Goal: Complete application form: Complete application form

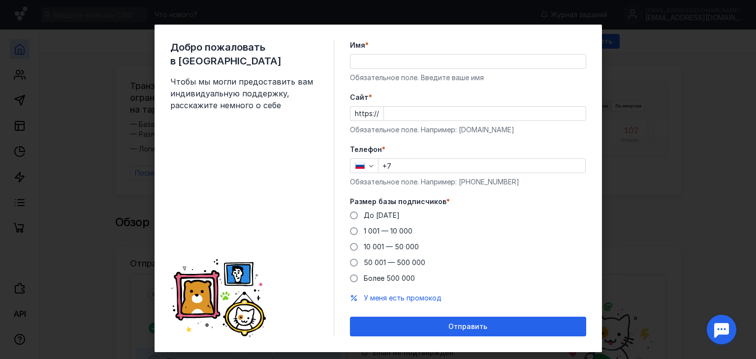
click at [414, 160] on input "+7" at bounding box center [482, 166] width 207 height 14
click at [414, 60] on input "Имя *" at bounding box center [468, 62] width 235 height 14
type input "[PERSON_NAME]"
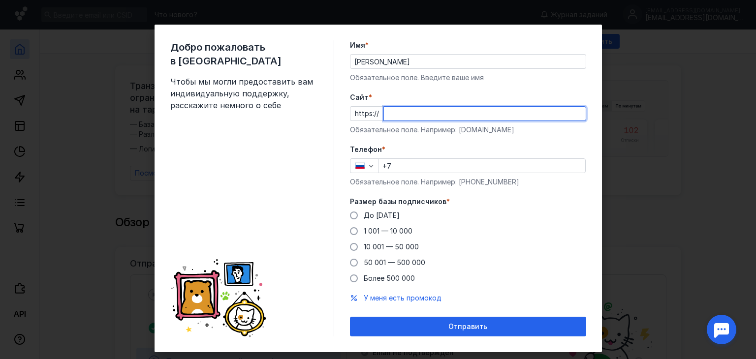
click at [398, 112] on input "Cайт *" at bounding box center [485, 114] width 202 height 14
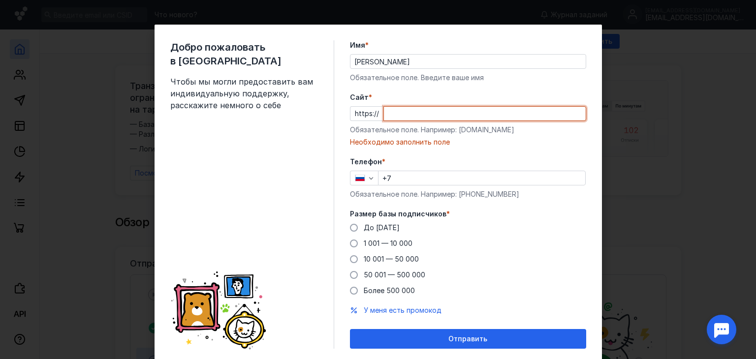
paste input "[DOMAIN_NAME][URL]"
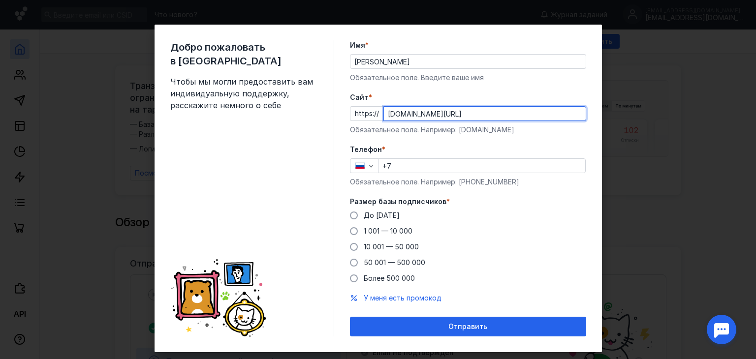
click at [398, 109] on input "[DOMAIN_NAME][URL]" at bounding box center [485, 114] width 202 height 14
click at [401, 112] on input "[DOMAIN_NAME][URL]" at bounding box center [485, 114] width 202 height 14
click at [429, 116] on input "[DOMAIN_NAME][URL]" at bounding box center [485, 114] width 202 height 14
type input "[DOMAIN_NAME]"
click at [407, 165] on input "+7" at bounding box center [482, 166] width 207 height 14
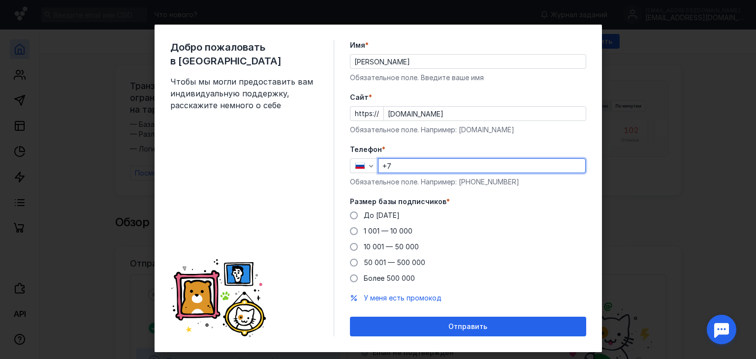
click at [393, 159] on div "+7" at bounding box center [482, 166] width 208 height 15
click at [397, 162] on input "+7" at bounding box center [482, 166] width 207 height 14
paste input "[PHONE_NUMBER]"
click at [448, 164] on input "[PHONE_NUMBER]" at bounding box center [482, 166] width 207 height 14
click at [406, 163] on input "+7" at bounding box center [482, 166] width 207 height 14
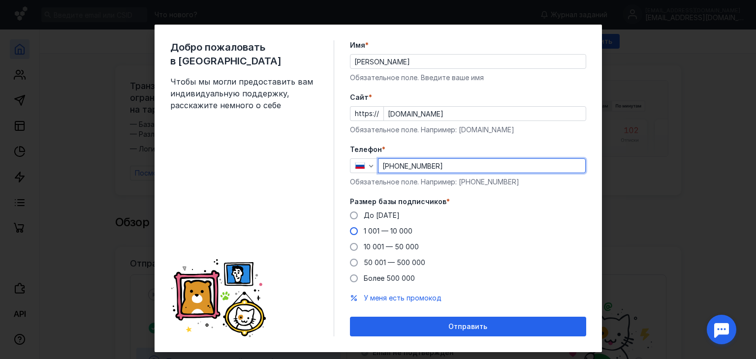
type input "[PHONE_NUMBER]"
click at [376, 231] on span "1 001 — 10 000" at bounding box center [388, 231] width 49 height 8
click at [0, 0] on input "1 001 — 10 000" at bounding box center [0, 0] width 0 height 0
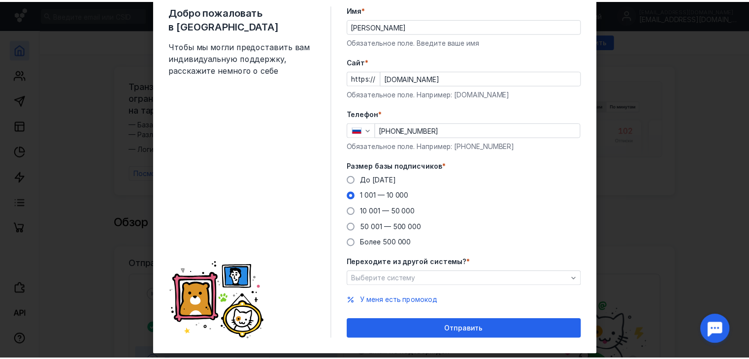
scroll to position [56, 0]
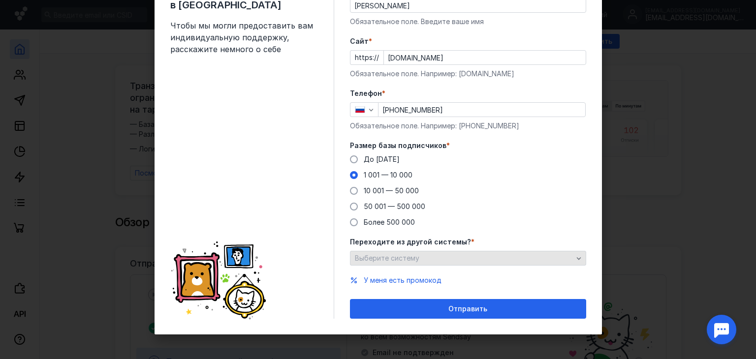
click at [421, 259] on div "Выберите систему" at bounding box center [463, 259] width 223 height 8
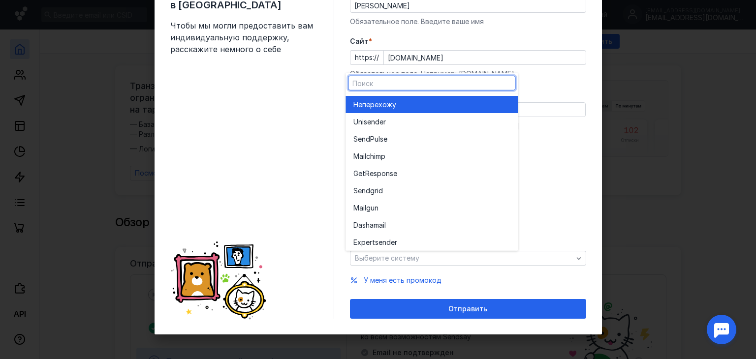
click at [383, 110] on div "Не перехожу" at bounding box center [431, 104] width 157 height 17
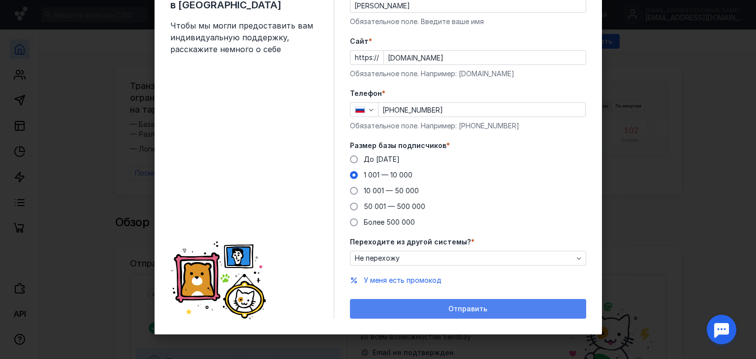
click at [459, 313] on span "Отправить" at bounding box center [467, 309] width 39 height 8
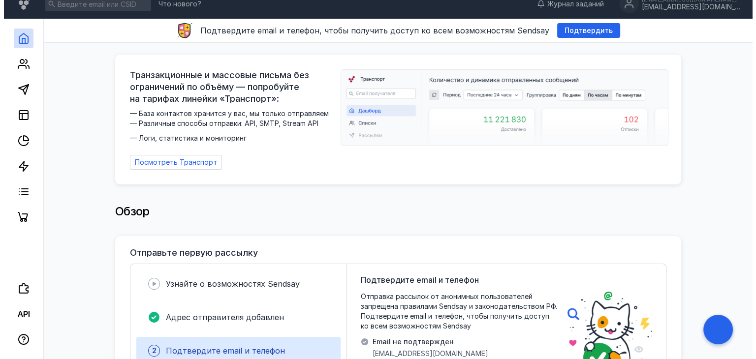
scroll to position [0, 0]
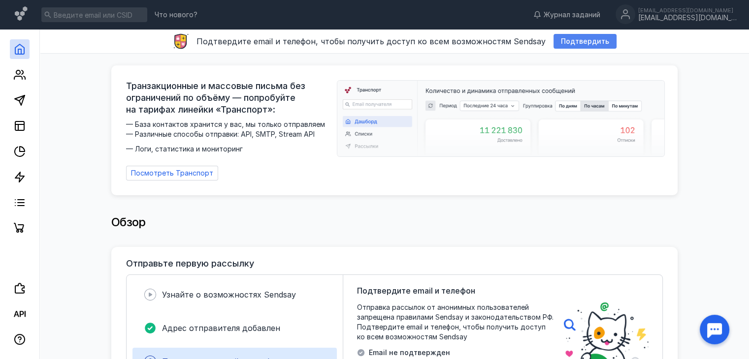
click at [580, 39] on span "Подтвердить" at bounding box center [585, 41] width 48 height 8
